Goal: Task Accomplishment & Management: Complete application form

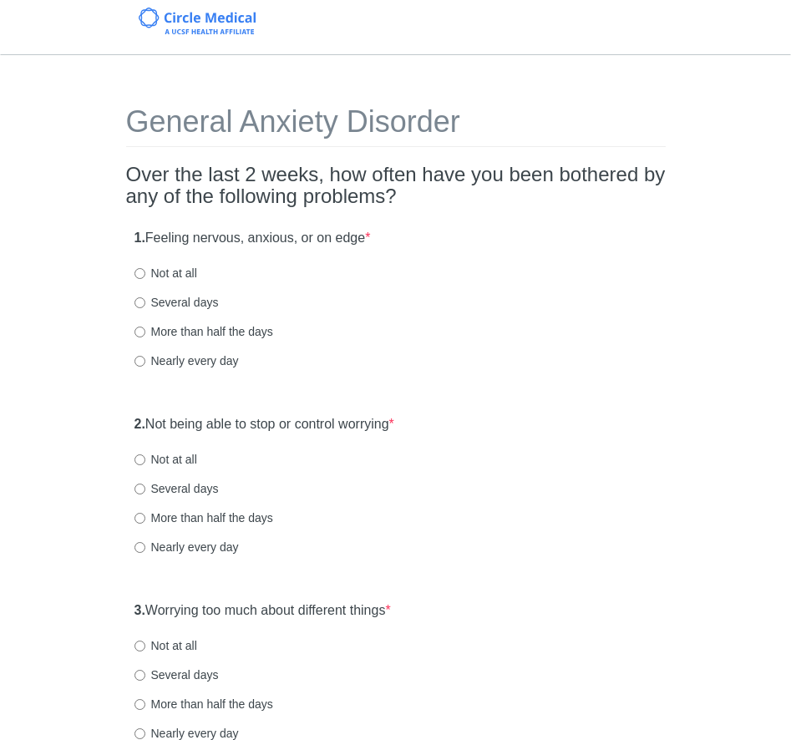
click at [142, 354] on label "Nearly every day" at bounding box center [186, 360] width 104 height 17
click at [142, 356] on input "Nearly every day" at bounding box center [139, 361] width 11 height 11
radio input "true"
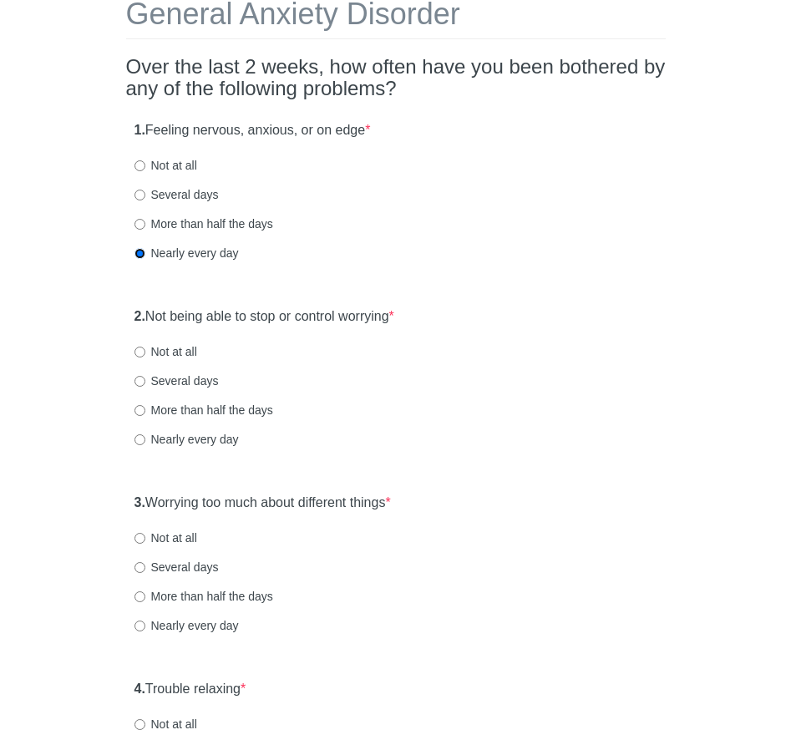
scroll to position [127, 0]
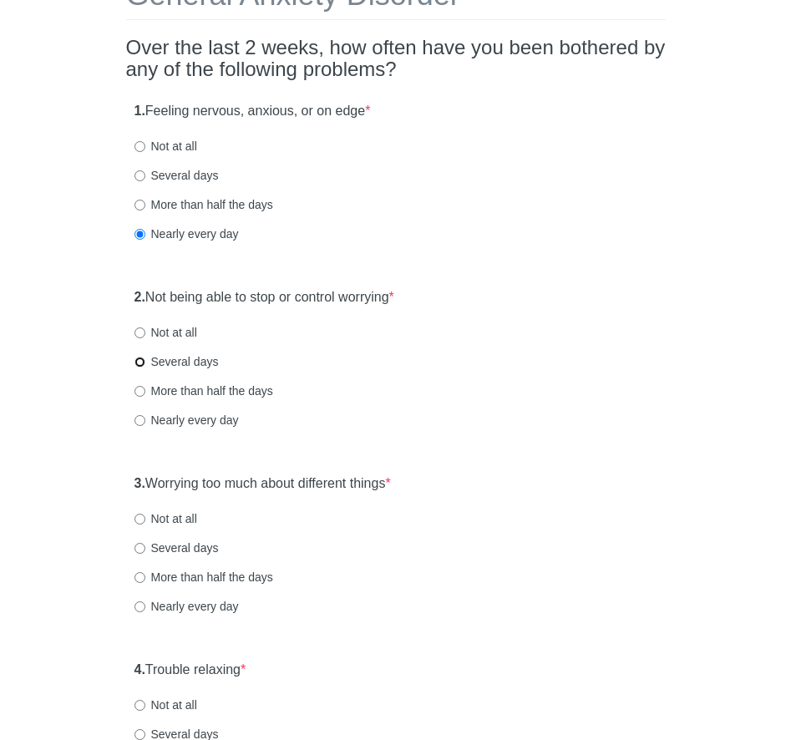
click at [135, 357] on input "Several days" at bounding box center [139, 362] width 11 height 11
radio input "true"
click at [135, 418] on input "Nearly every day" at bounding box center [139, 420] width 11 height 11
radio input "true"
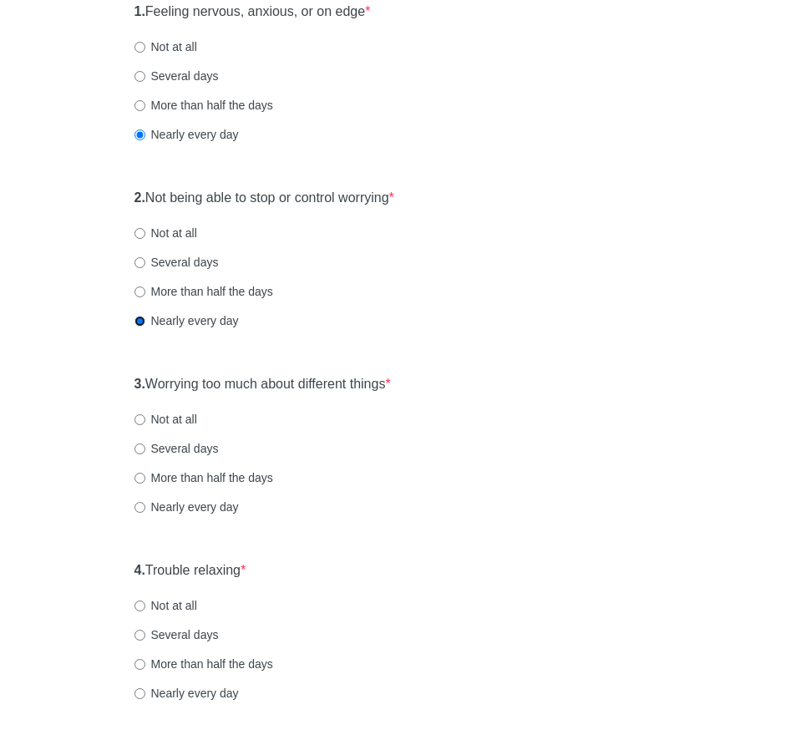
scroll to position [228, 0]
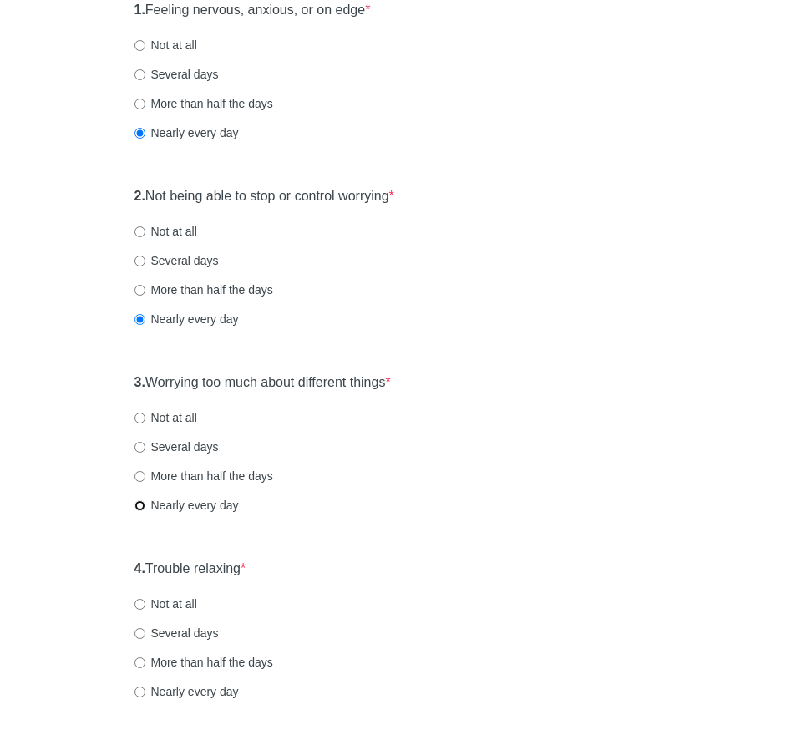
click at [139, 501] on input "Nearly every day" at bounding box center [139, 505] width 11 height 11
radio input "true"
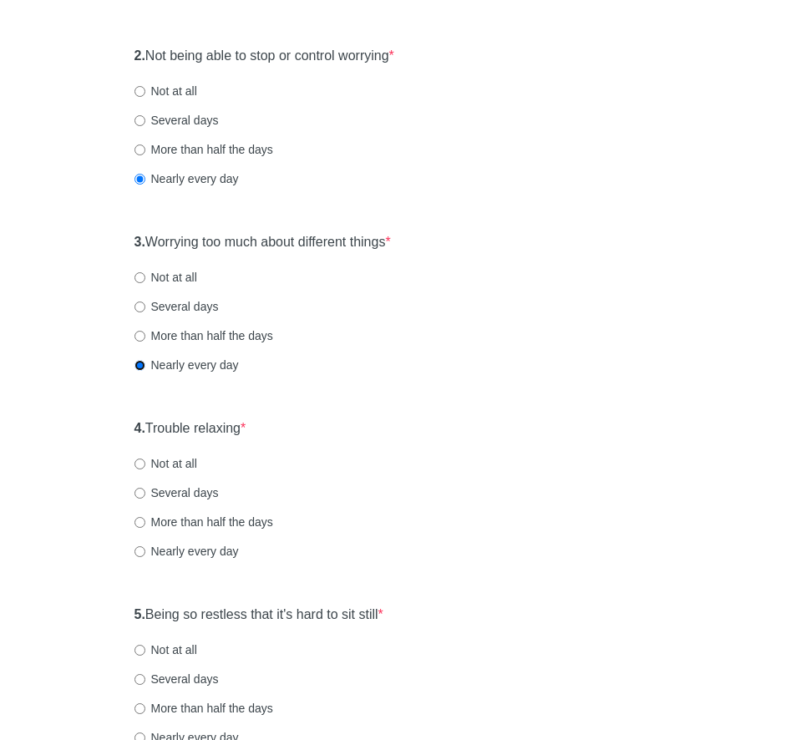
scroll to position [379, 0]
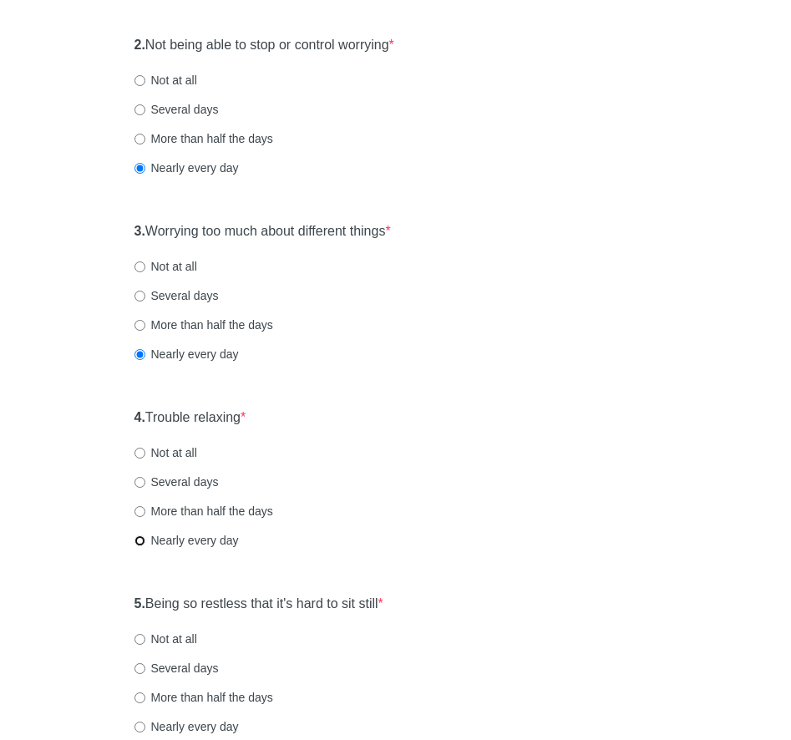
click at [138, 537] on input "Nearly every day" at bounding box center [139, 540] width 11 height 11
radio input "true"
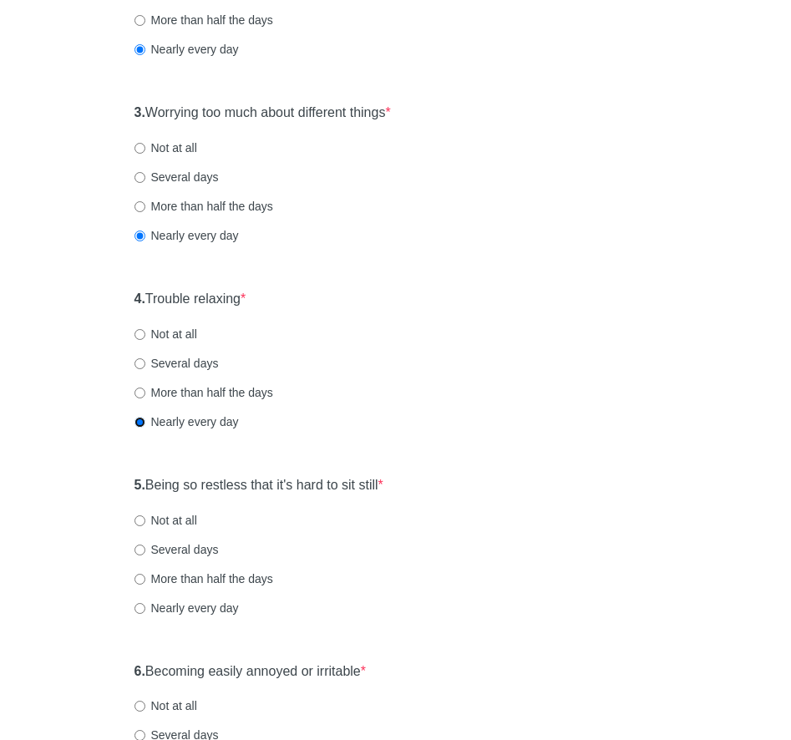
scroll to position [501, 0]
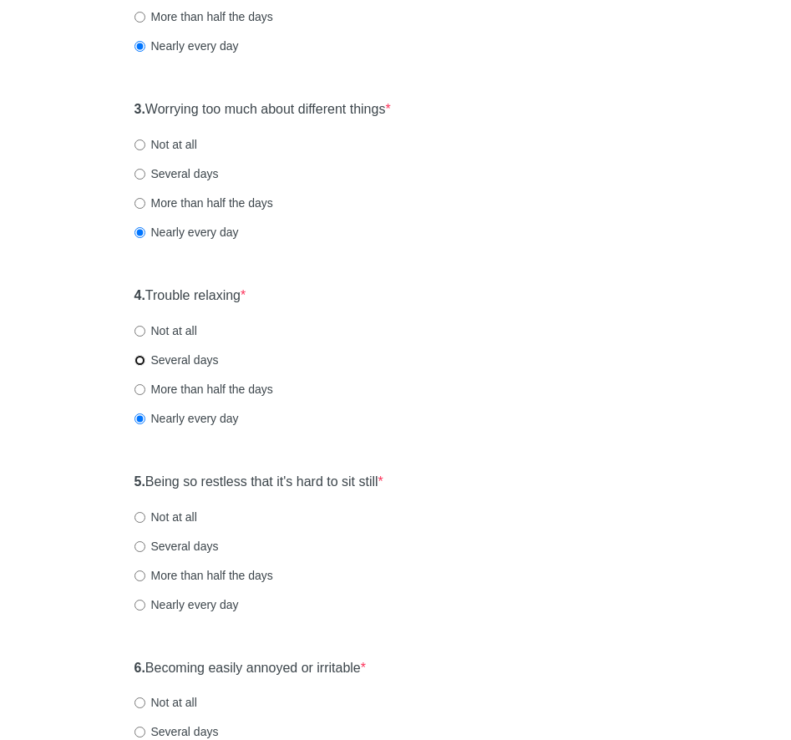
click at [139, 361] on input "Several days" at bounding box center [139, 360] width 11 height 11
radio input "true"
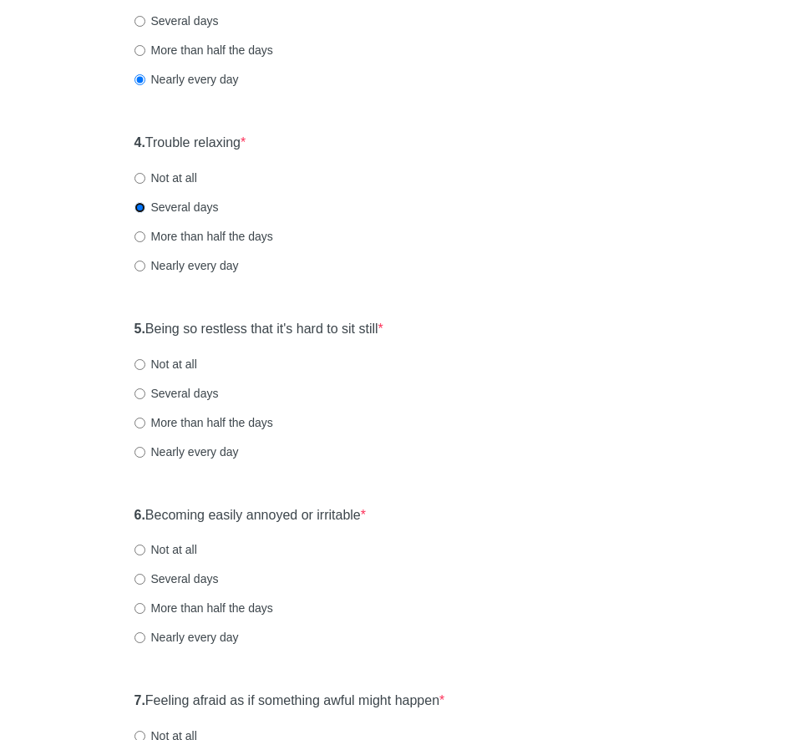
scroll to position [656, 0]
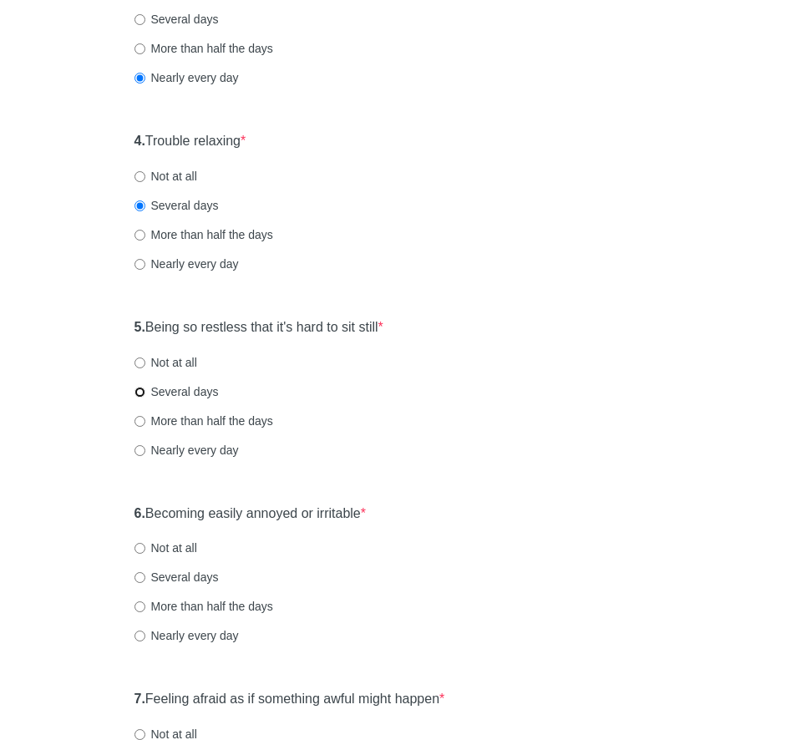
click at [135, 393] on input "Several days" at bounding box center [139, 392] width 11 height 11
radio input "true"
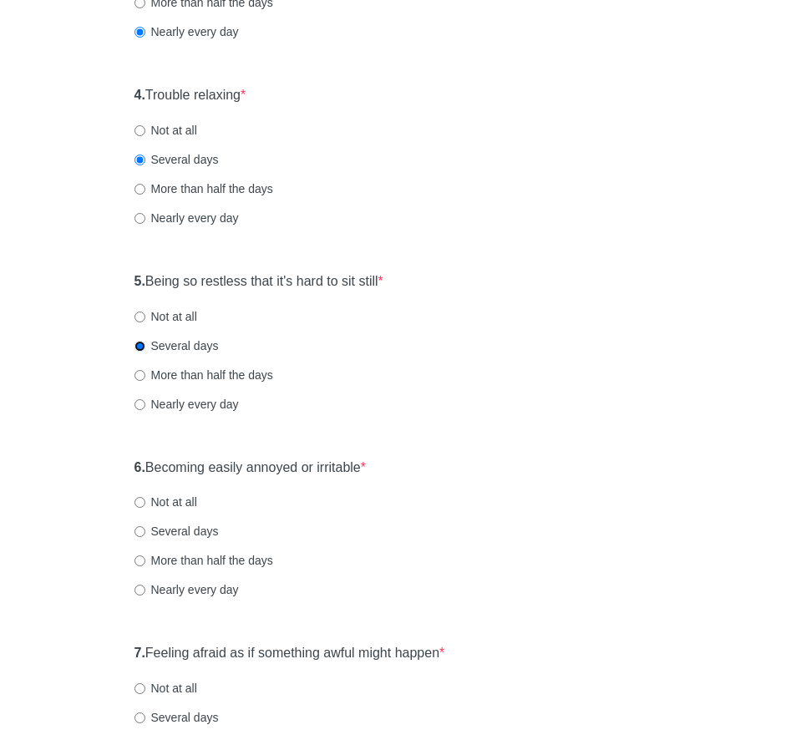
scroll to position [796, 0]
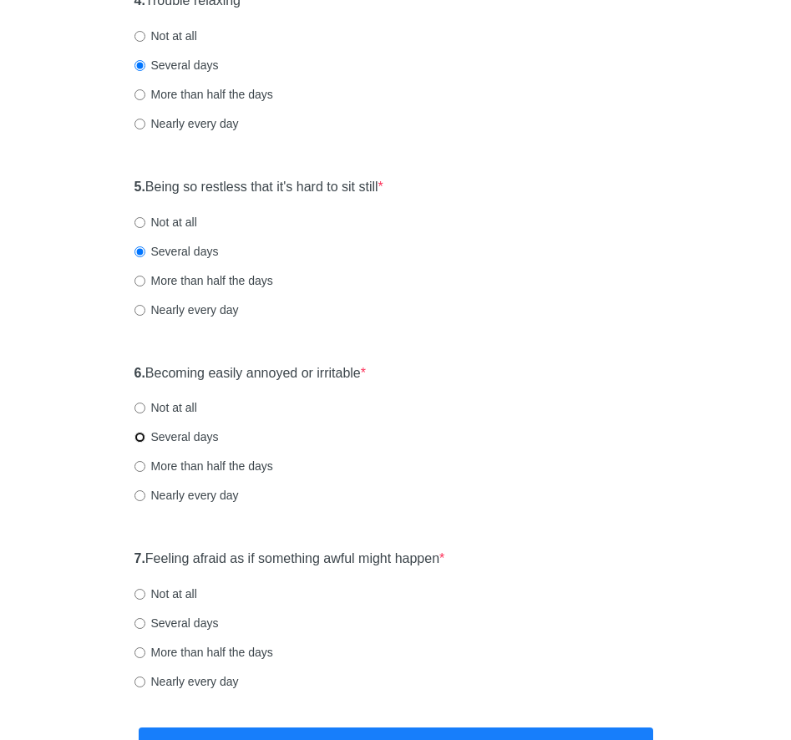
click at [142, 439] on input "Several days" at bounding box center [139, 437] width 11 height 11
radio input "true"
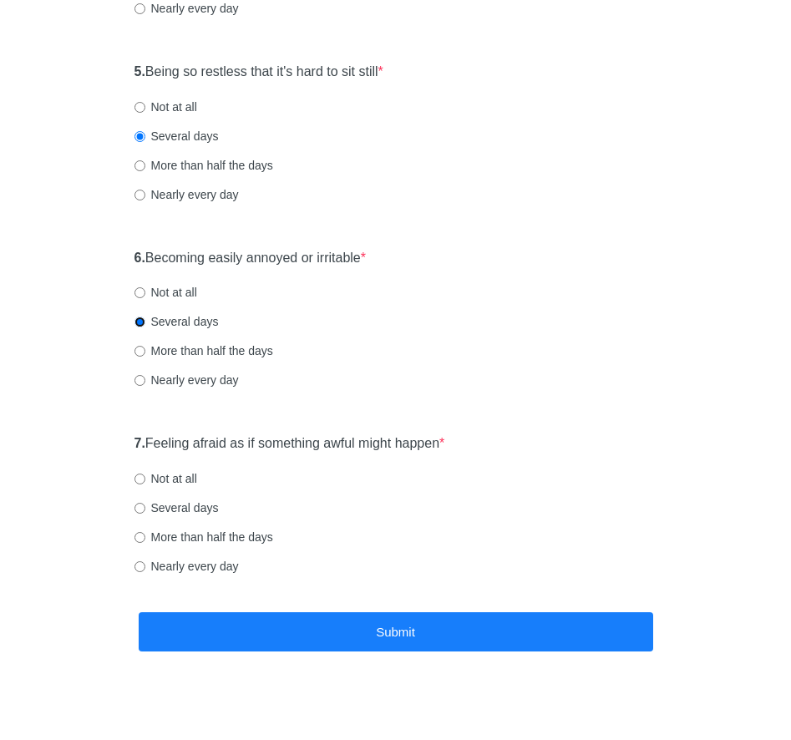
scroll to position [924, 0]
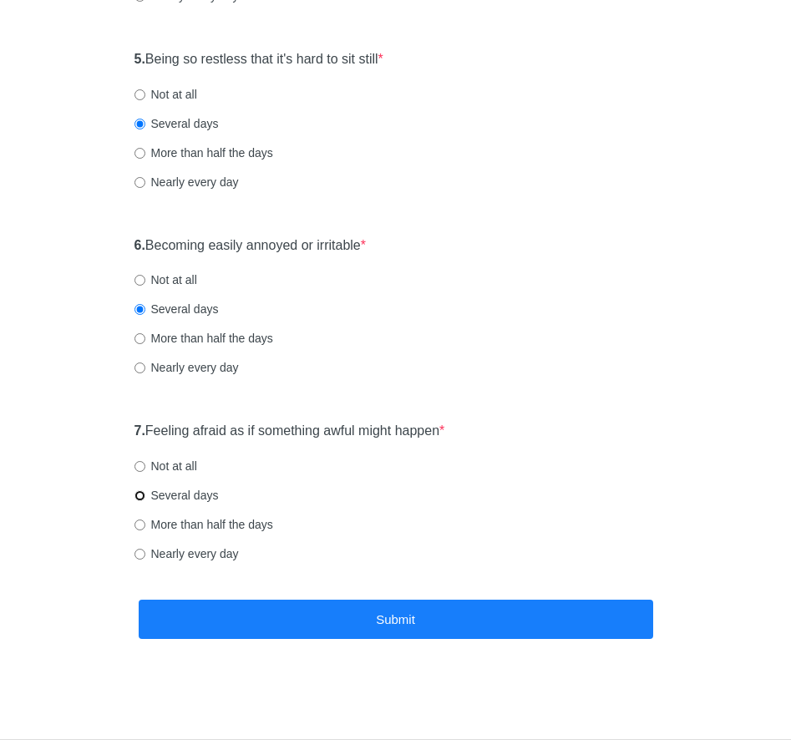
click at [140, 497] on input "Several days" at bounding box center [139, 495] width 11 height 11
radio input "true"
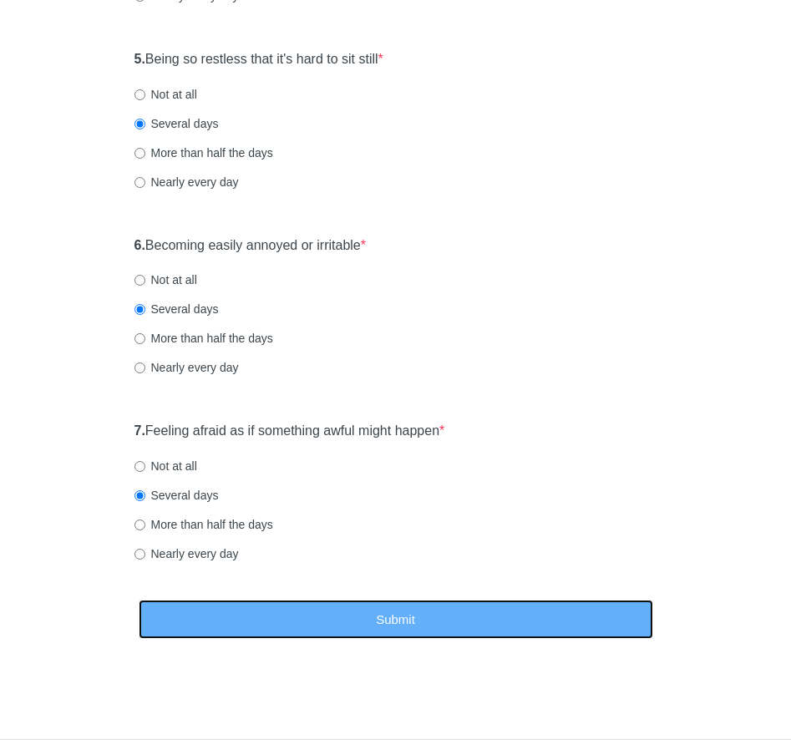
click at [322, 616] on button "Submit" at bounding box center [396, 619] width 514 height 39
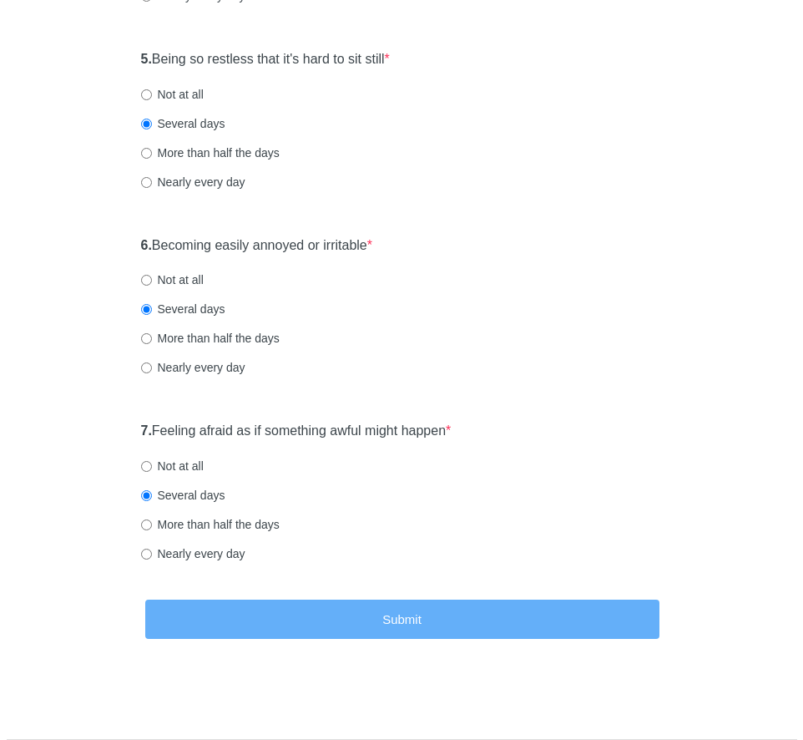
scroll to position [0, 0]
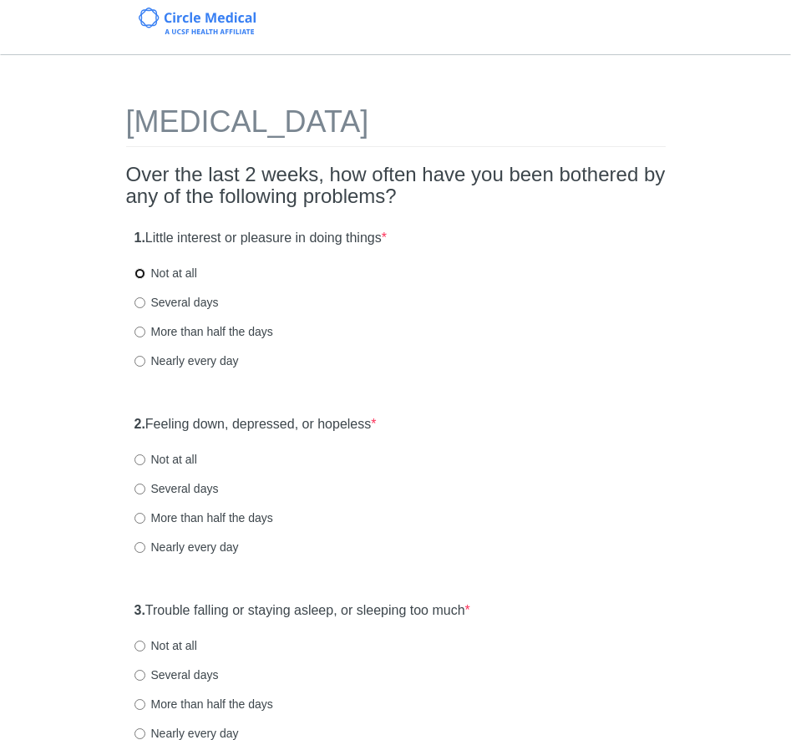
click at [141, 269] on input "Not at all" at bounding box center [139, 273] width 11 height 11
radio input "true"
click at [139, 463] on input "Not at all" at bounding box center [139, 459] width 11 height 11
radio input "true"
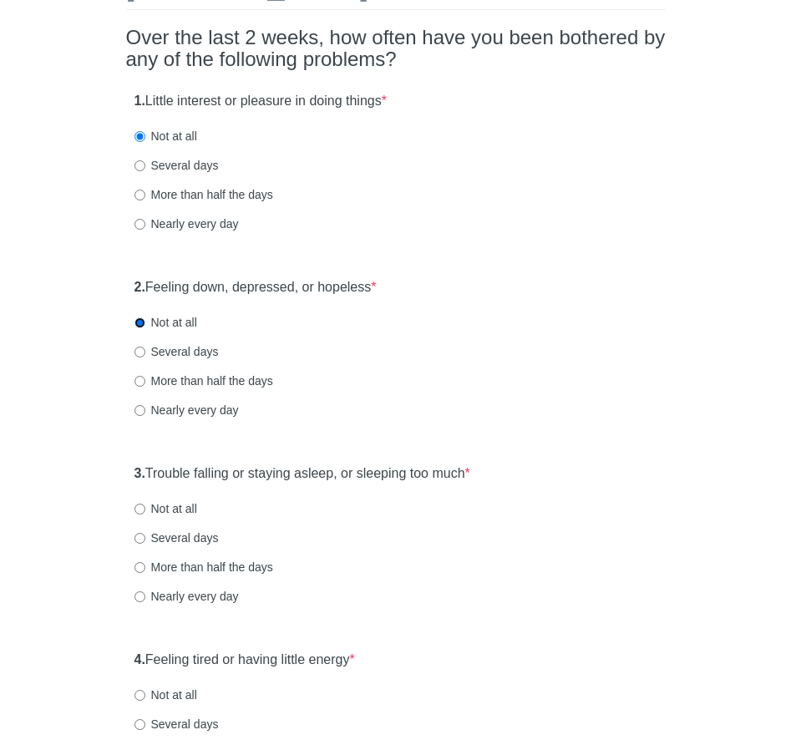
scroll to position [147, 0]
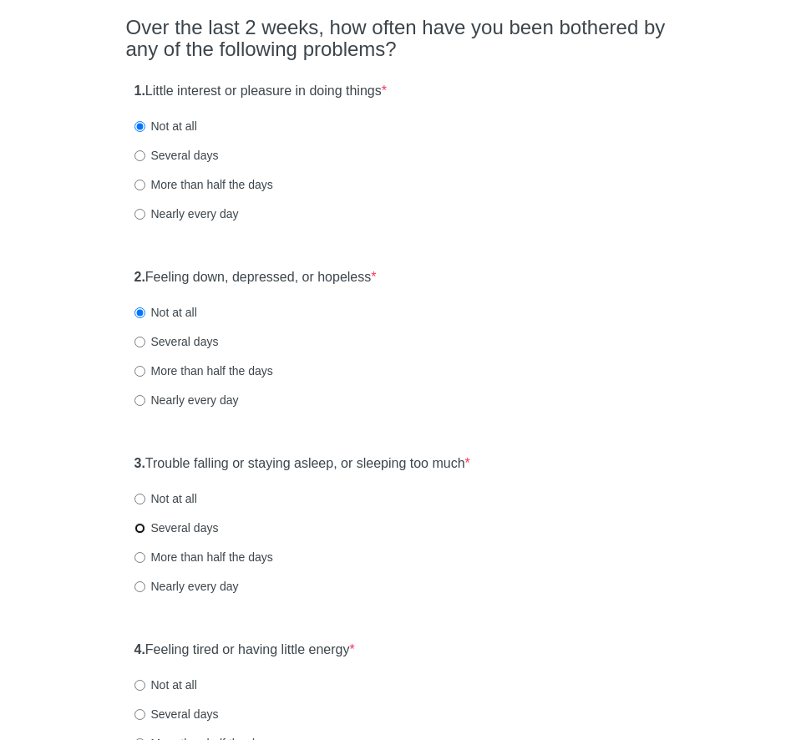
click at [139, 525] on input "Several days" at bounding box center [139, 528] width 11 height 11
radio input "true"
click at [143, 501] on input "Not at all" at bounding box center [139, 499] width 11 height 11
radio input "true"
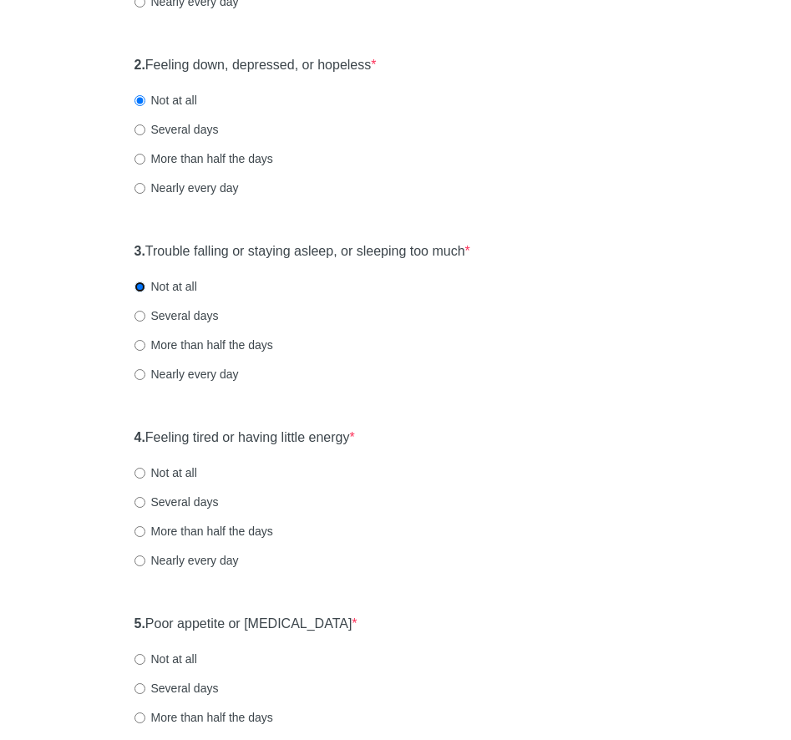
scroll to position [361, 0]
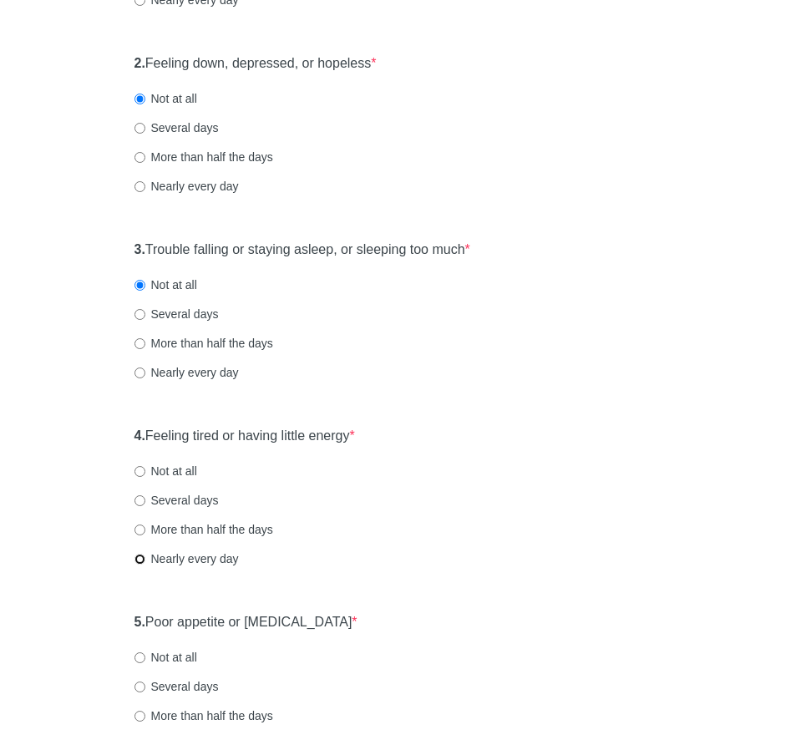
click at [135, 556] on input "Nearly every day" at bounding box center [139, 559] width 11 height 11
radio input "true"
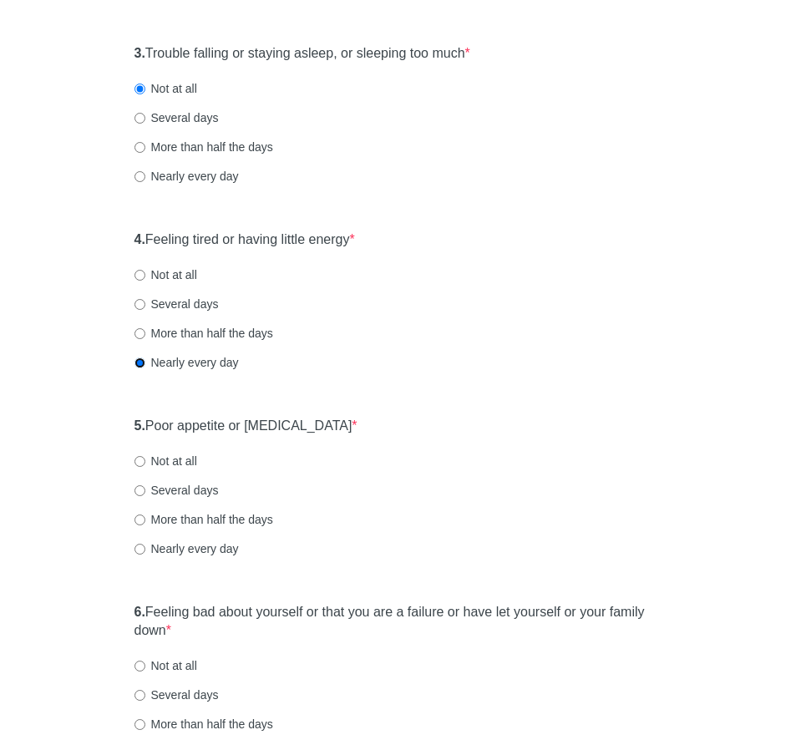
scroll to position [562, 0]
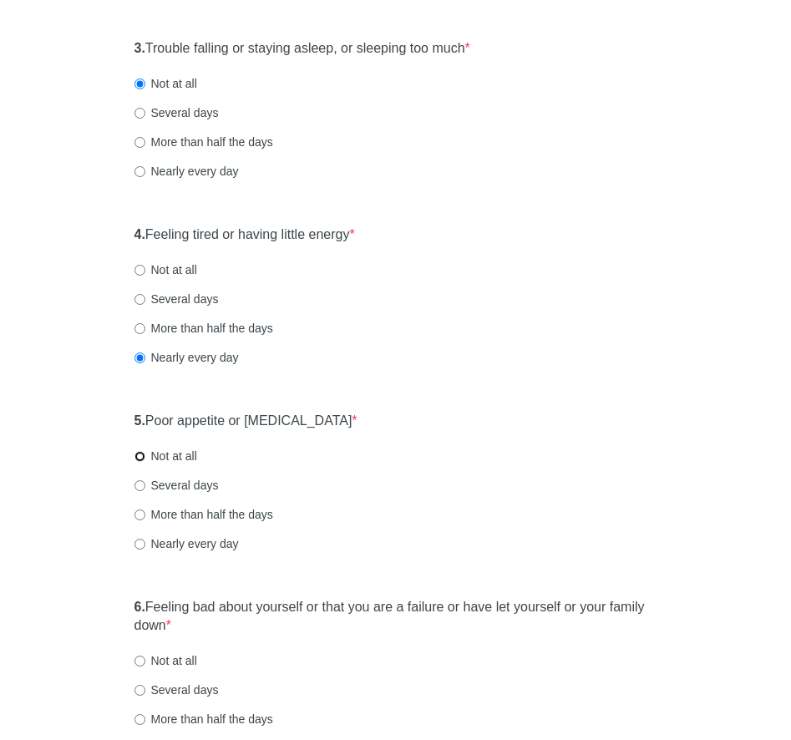
click at [137, 451] on input "Not at all" at bounding box center [139, 456] width 11 height 11
radio input "true"
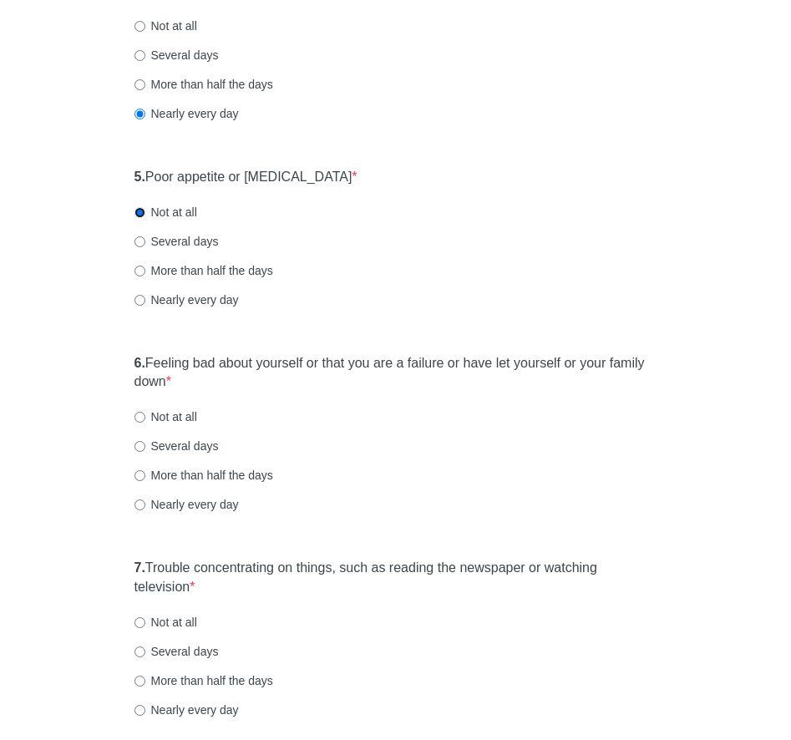
scroll to position [808, 0]
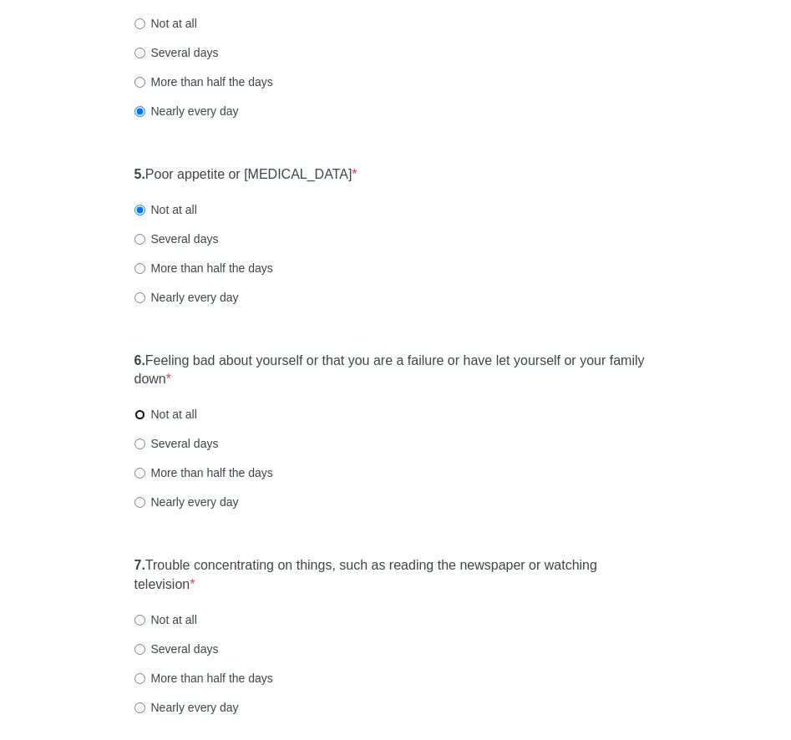
click at [140, 413] on input "Not at all" at bounding box center [139, 414] width 11 height 11
radio input "true"
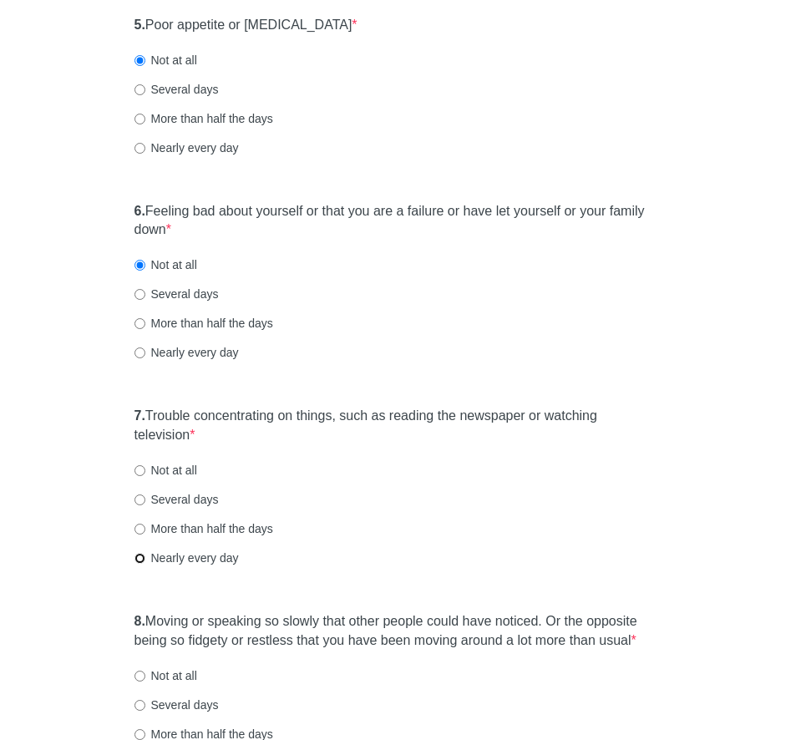
click at [143, 556] on input "Nearly every day" at bounding box center [139, 558] width 11 height 11
radio input "true"
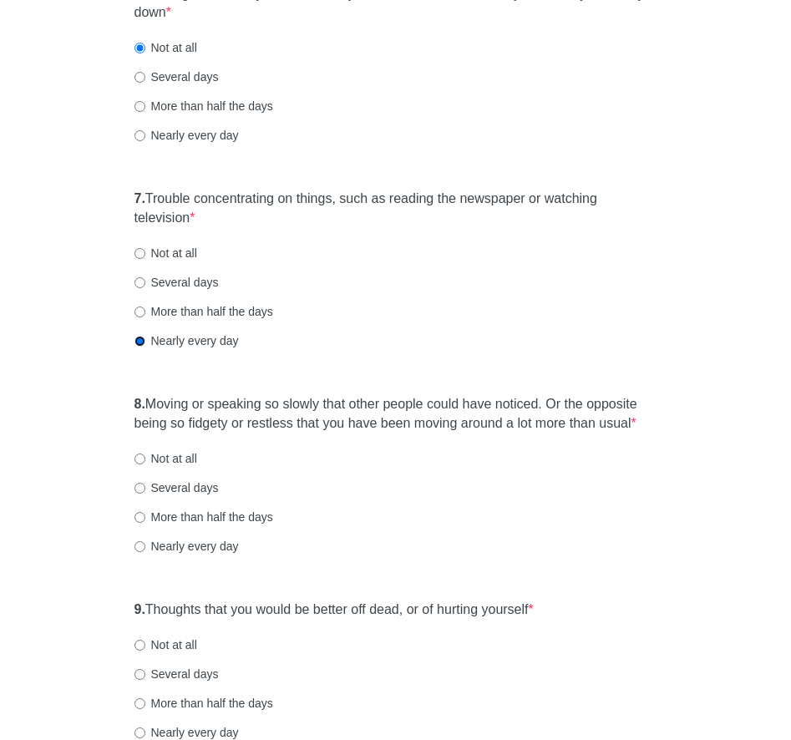
scroll to position [1177, 0]
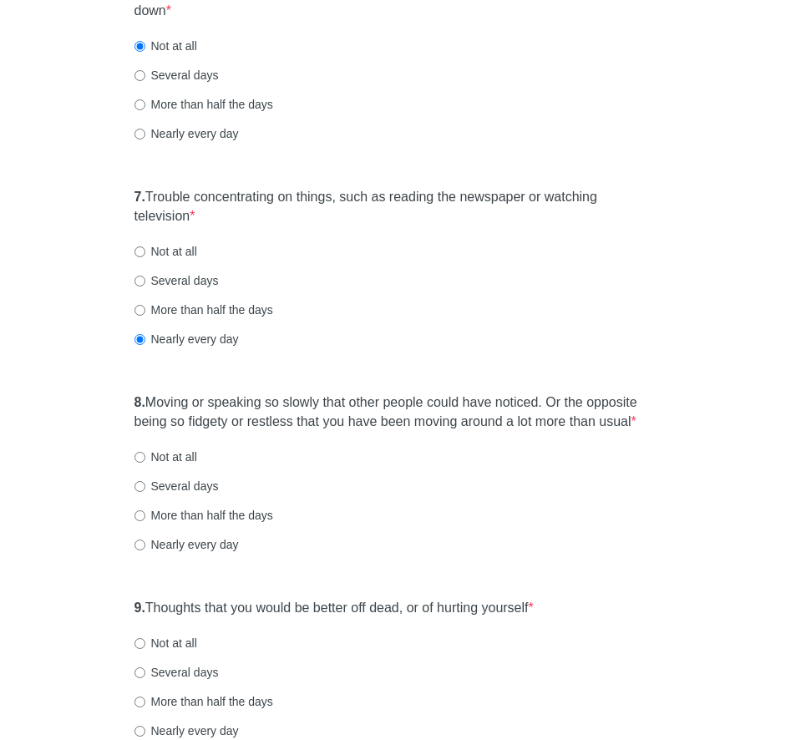
click at [133, 558] on div "8. Moving or speaking so slowly that other people could have noticed. Or the op…" at bounding box center [396, 481] width 540 height 193
click at [142, 550] on input "Nearly every day" at bounding box center [139, 545] width 11 height 11
radio input "true"
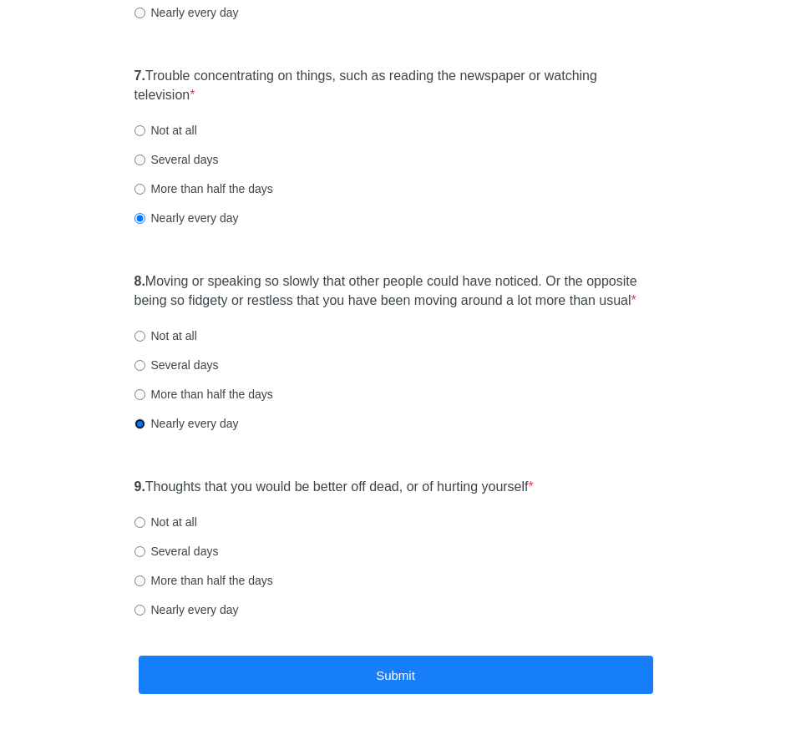
scroll to position [1372, 0]
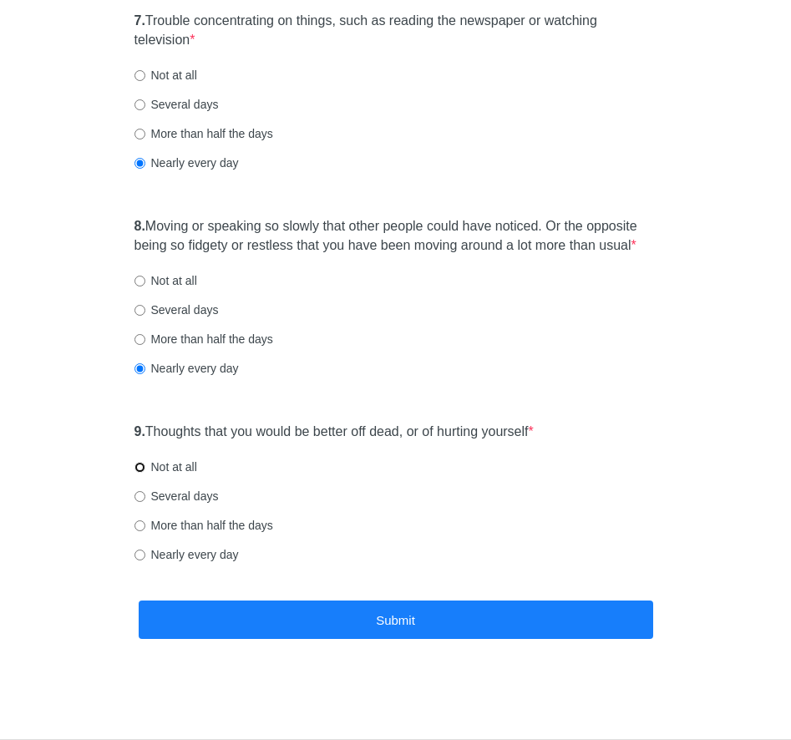
click at [139, 464] on input "Not at all" at bounding box center [139, 467] width 11 height 11
radio input "true"
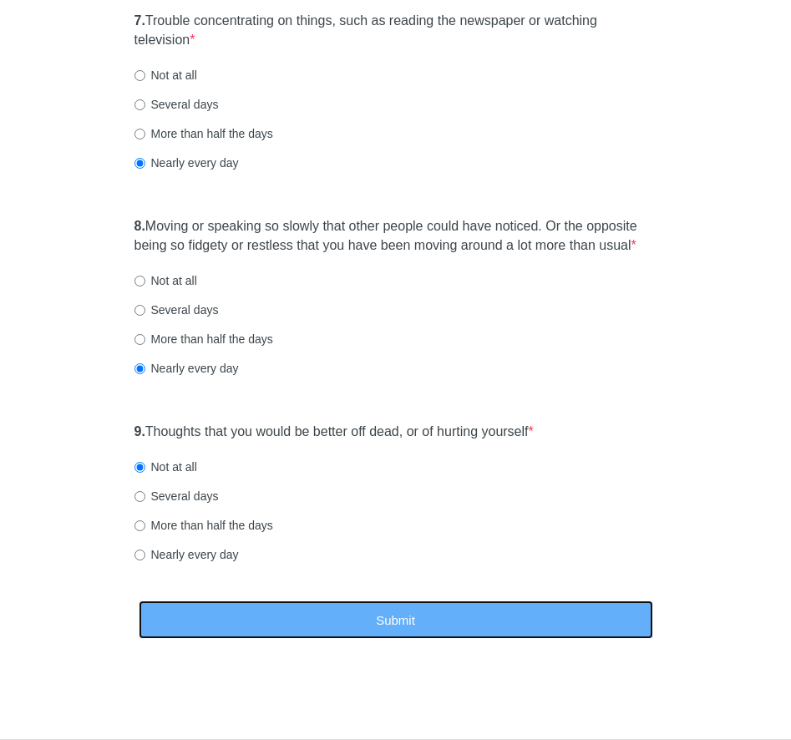
click at [310, 615] on button "Submit" at bounding box center [396, 619] width 514 height 39
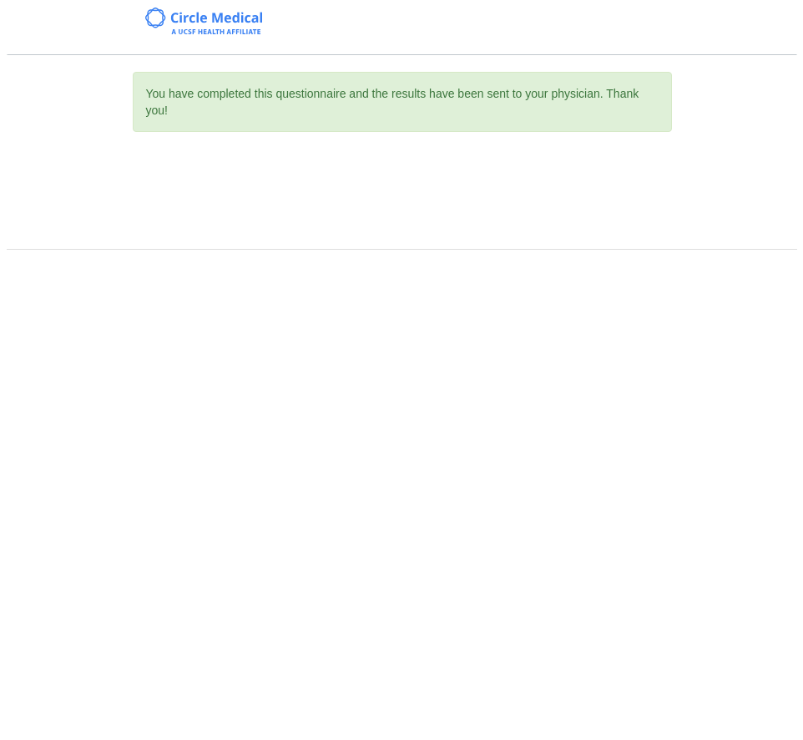
scroll to position [0, 0]
